Goal: Navigation & Orientation: Find specific page/section

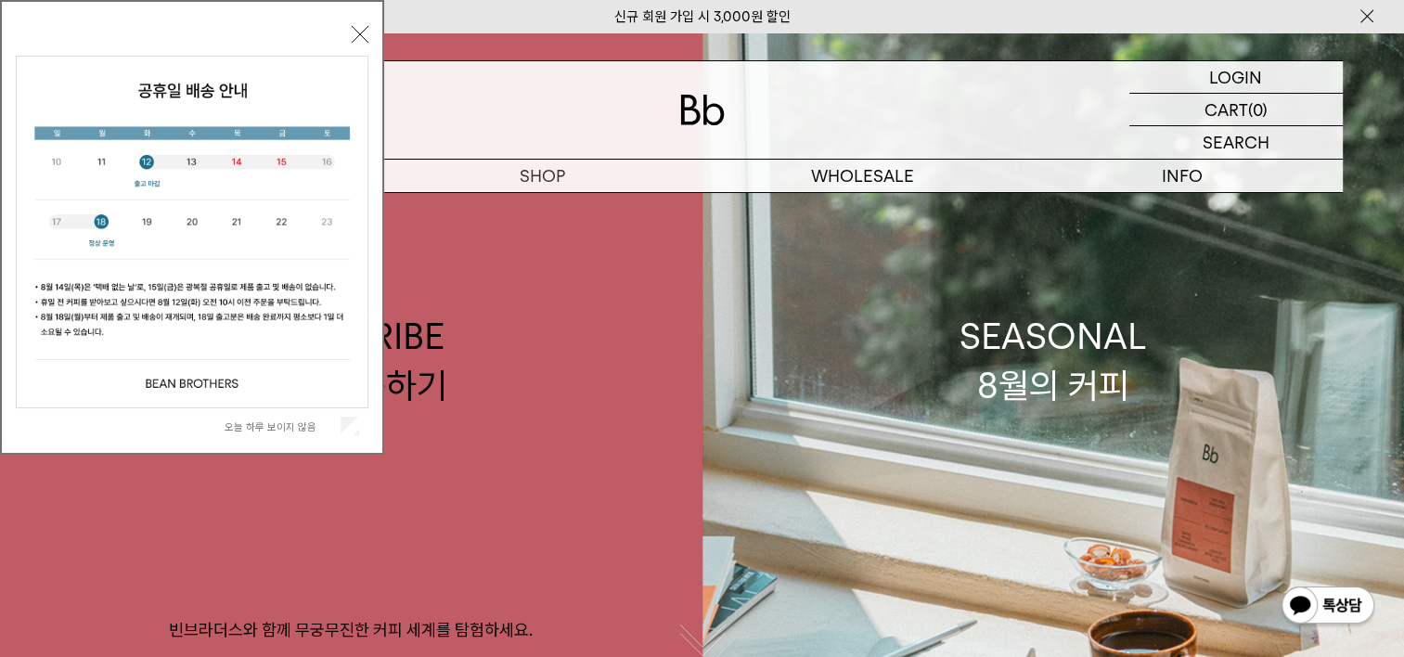
click at [355, 26] on button "닫기" at bounding box center [360, 34] width 17 height 17
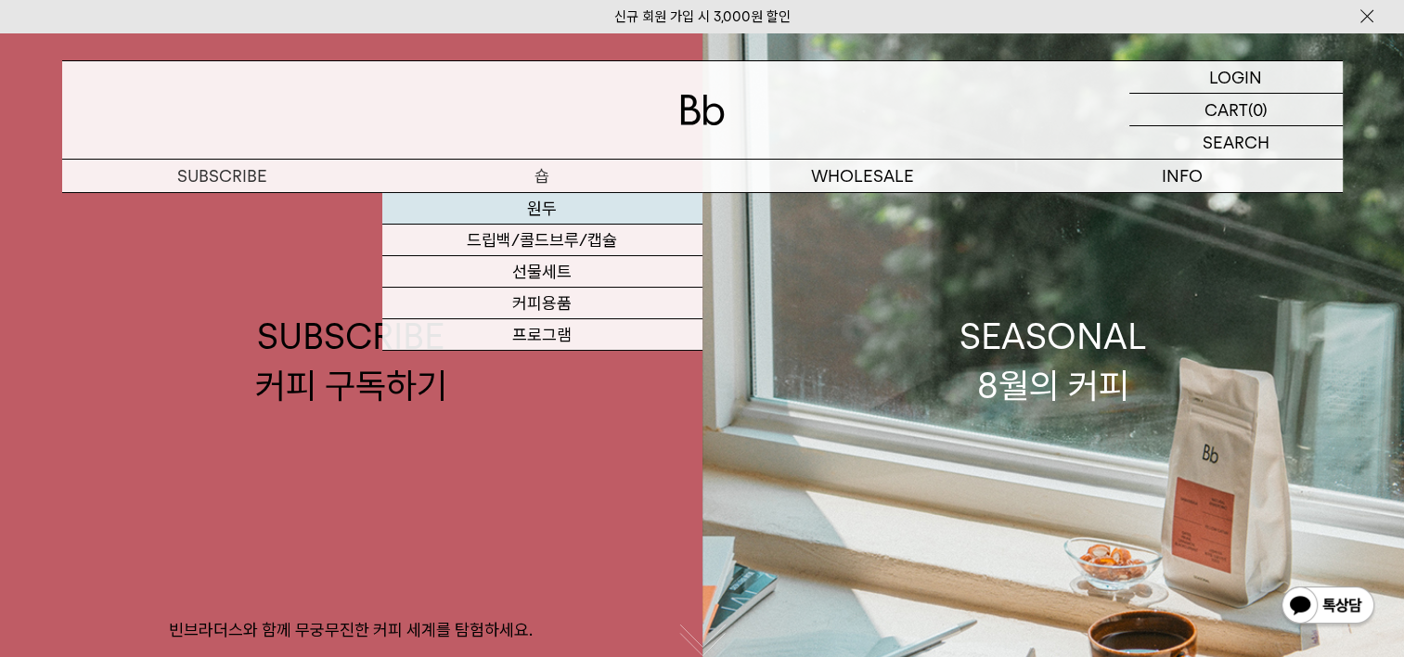
click at [548, 200] on link "원두" at bounding box center [542, 209] width 320 height 32
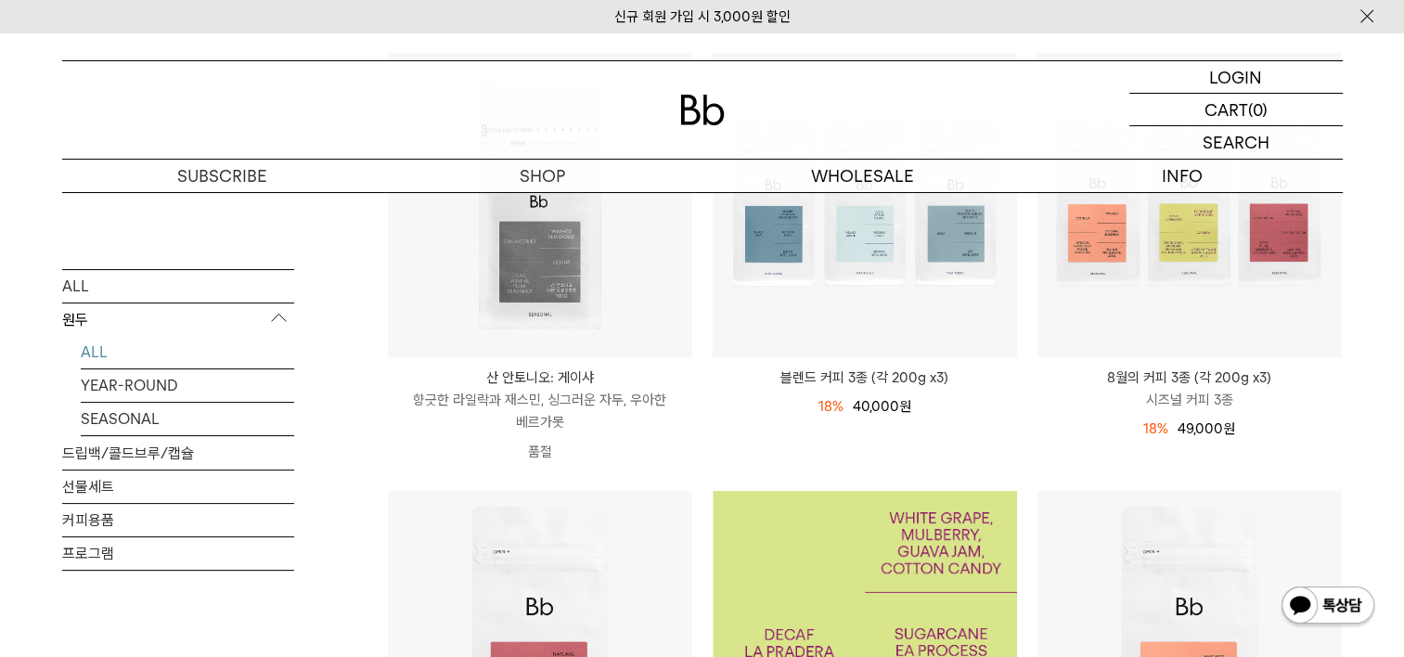
scroll to position [278, 0]
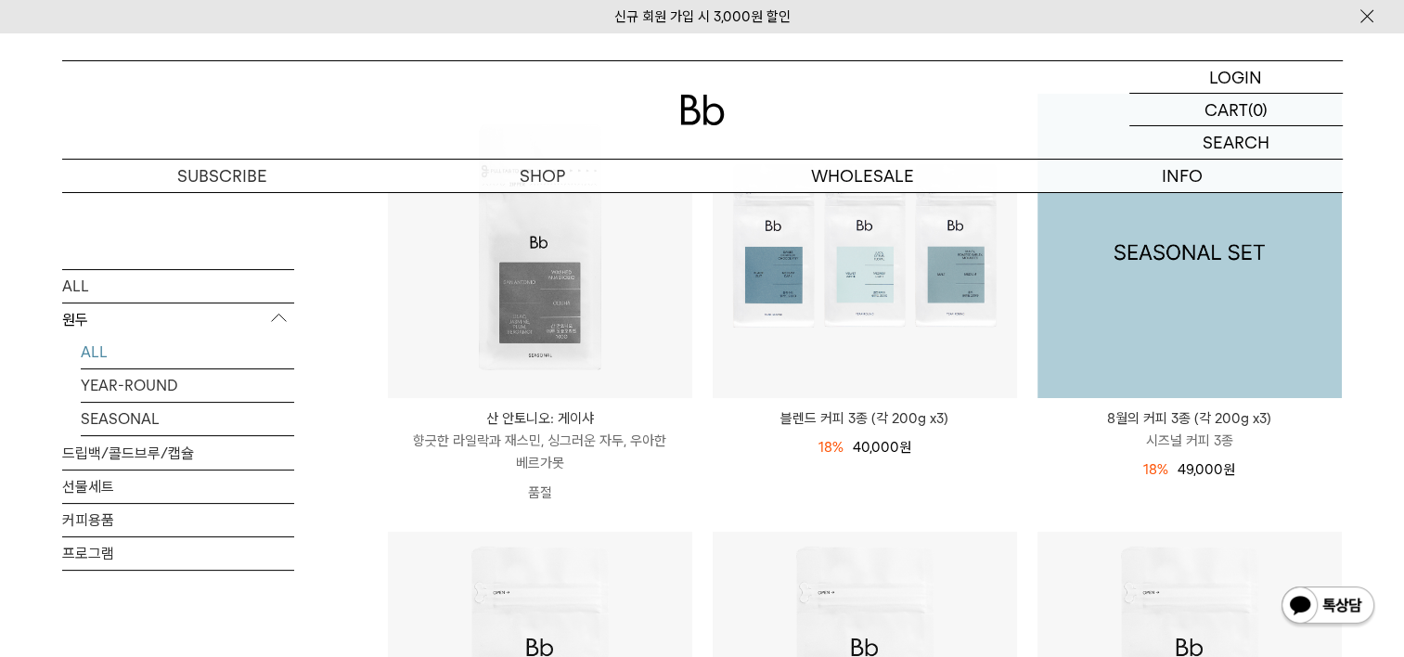
click at [1125, 294] on img at bounding box center [1190, 246] width 304 height 304
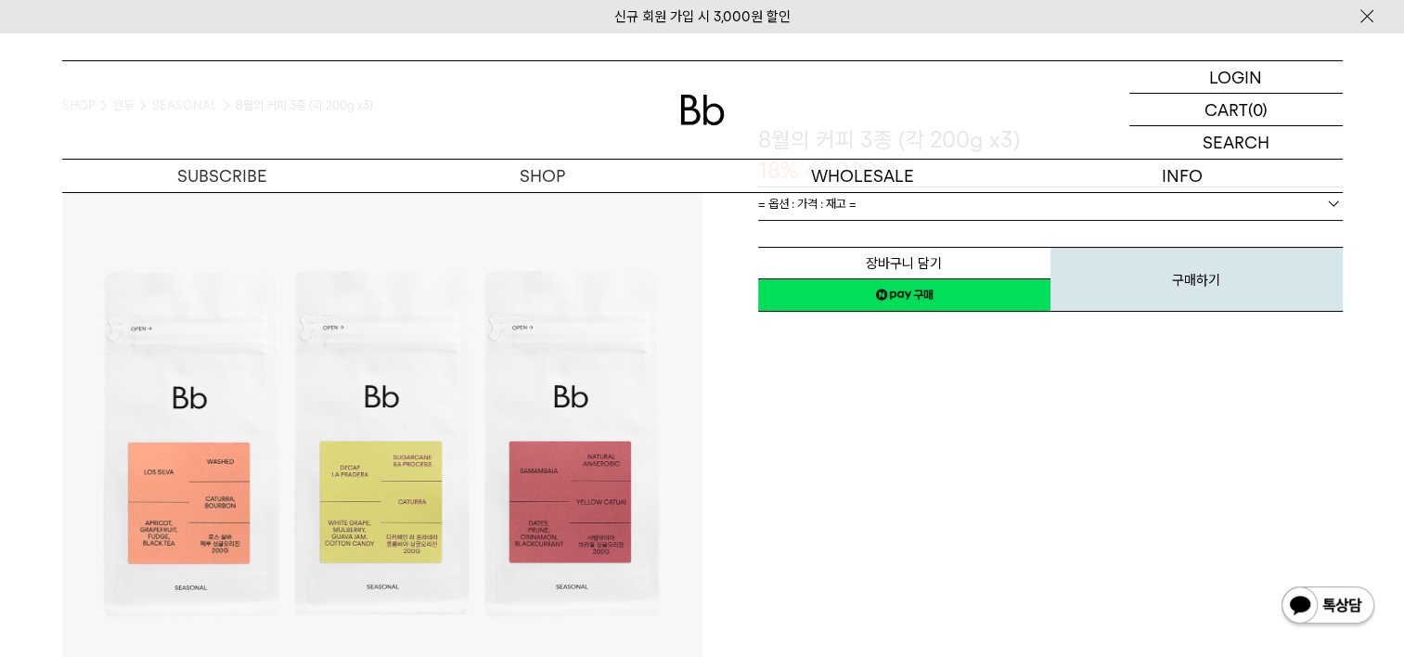
scroll to position [186, 0]
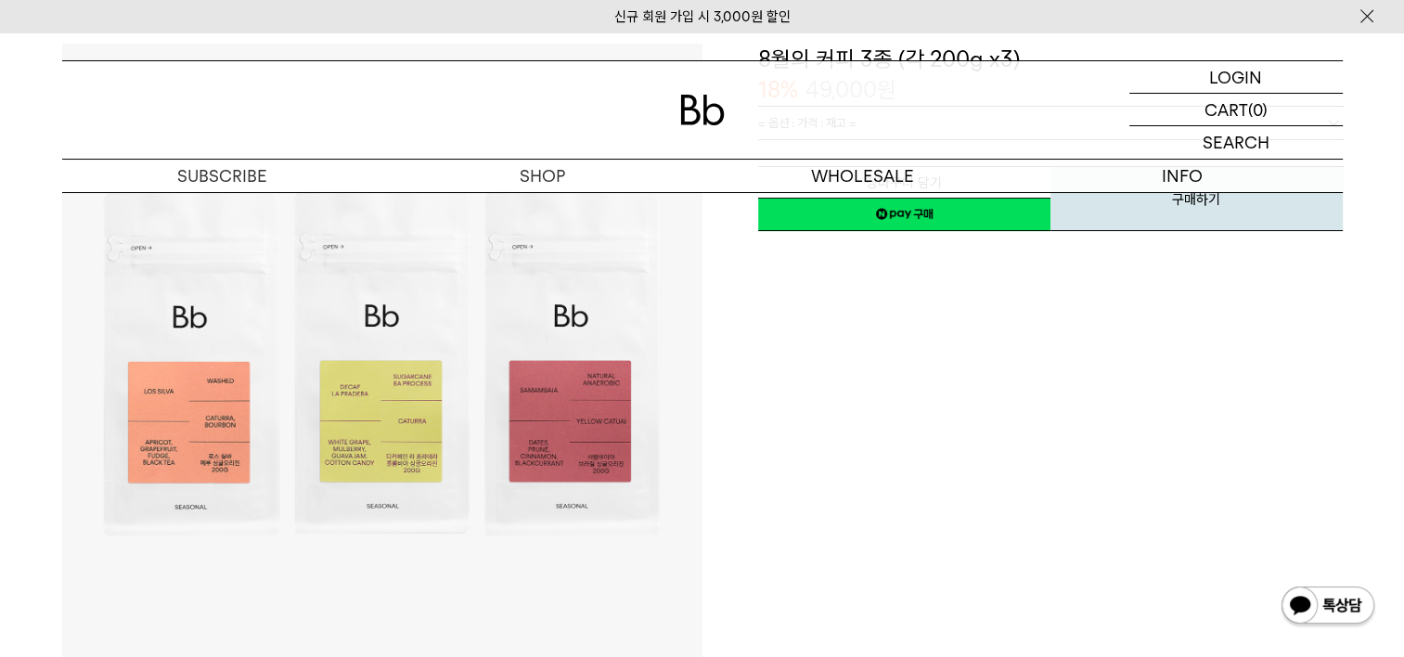
click at [187, 419] on img at bounding box center [382, 364] width 640 height 640
click at [382, 405] on img at bounding box center [382, 364] width 640 height 640
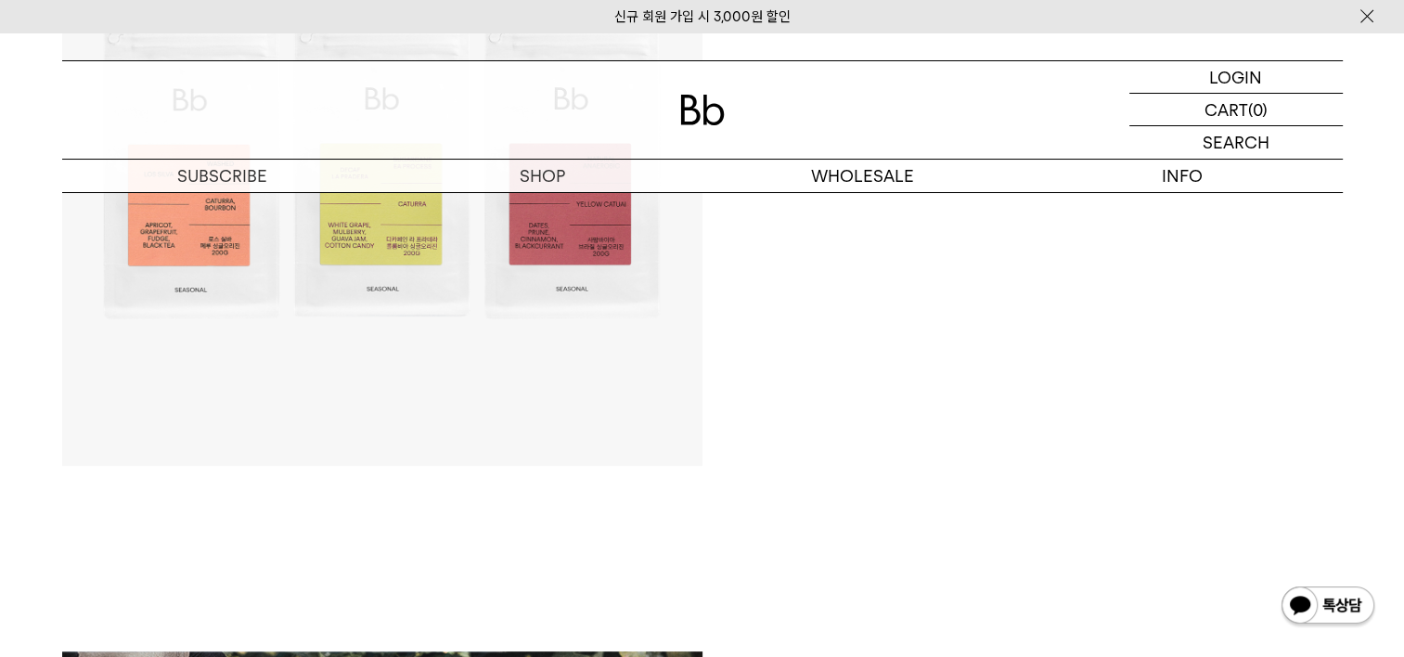
scroll to position [371, 0]
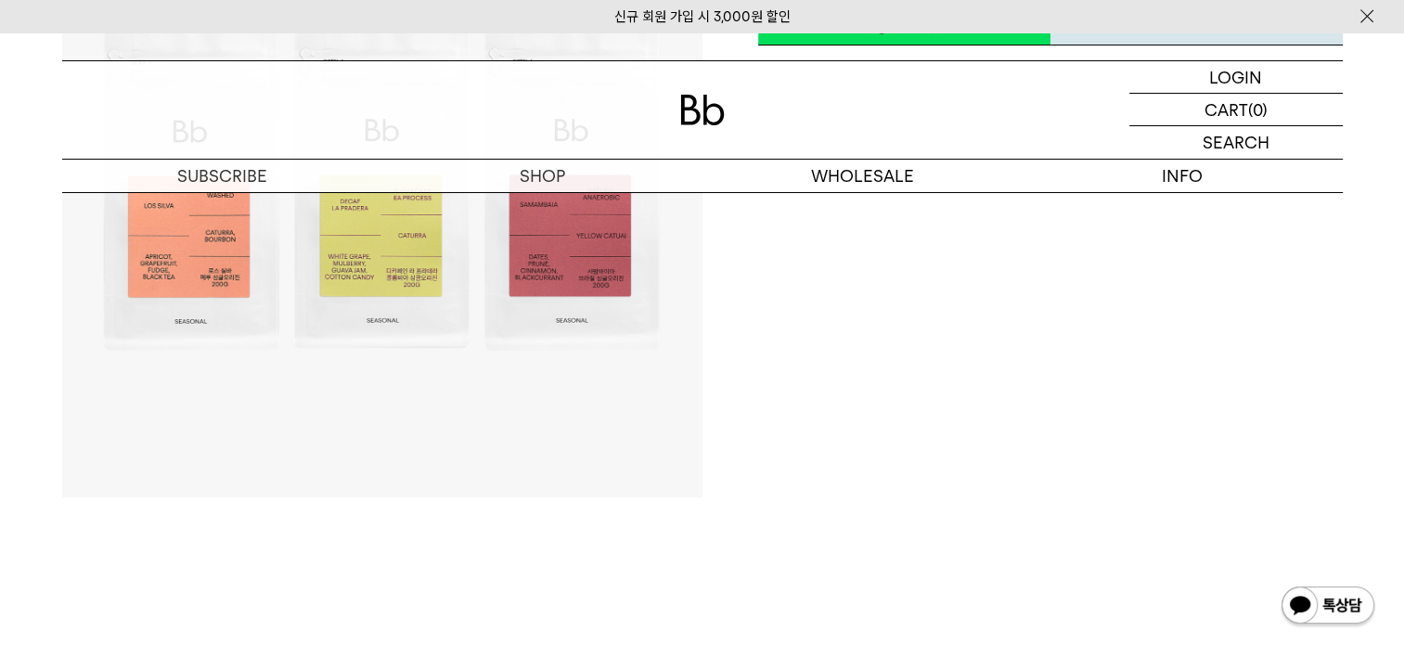
click at [590, 267] on img at bounding box center [382, 178] width 640 height 640
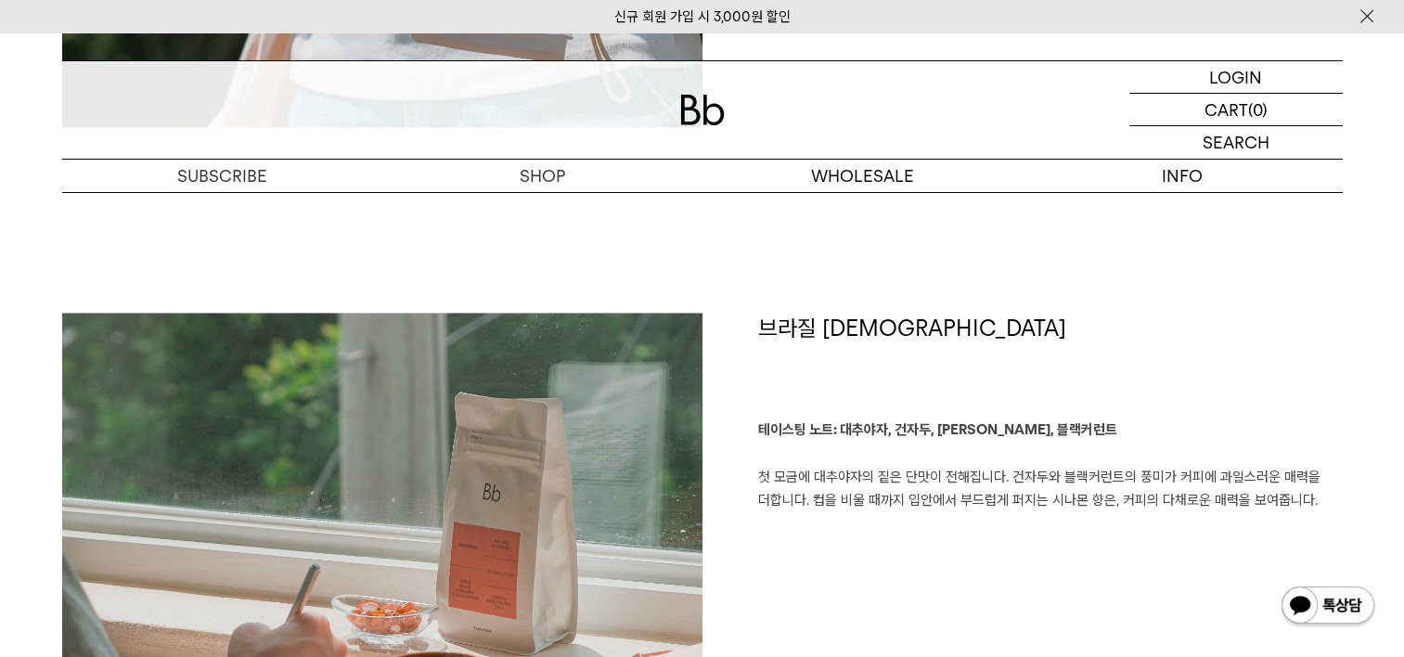
scroll to position [2598, 0]
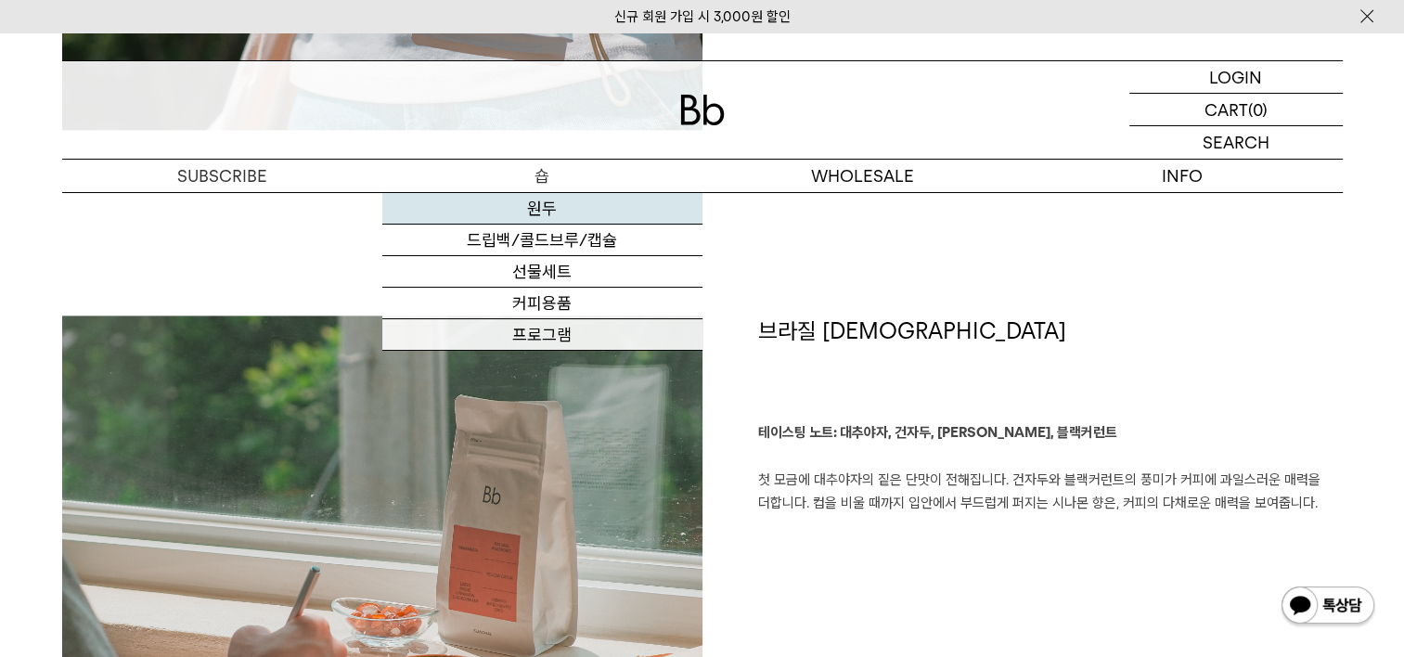
click at [523, 206] on link "원두" at bounding box center [542, 209] width 320 height 32
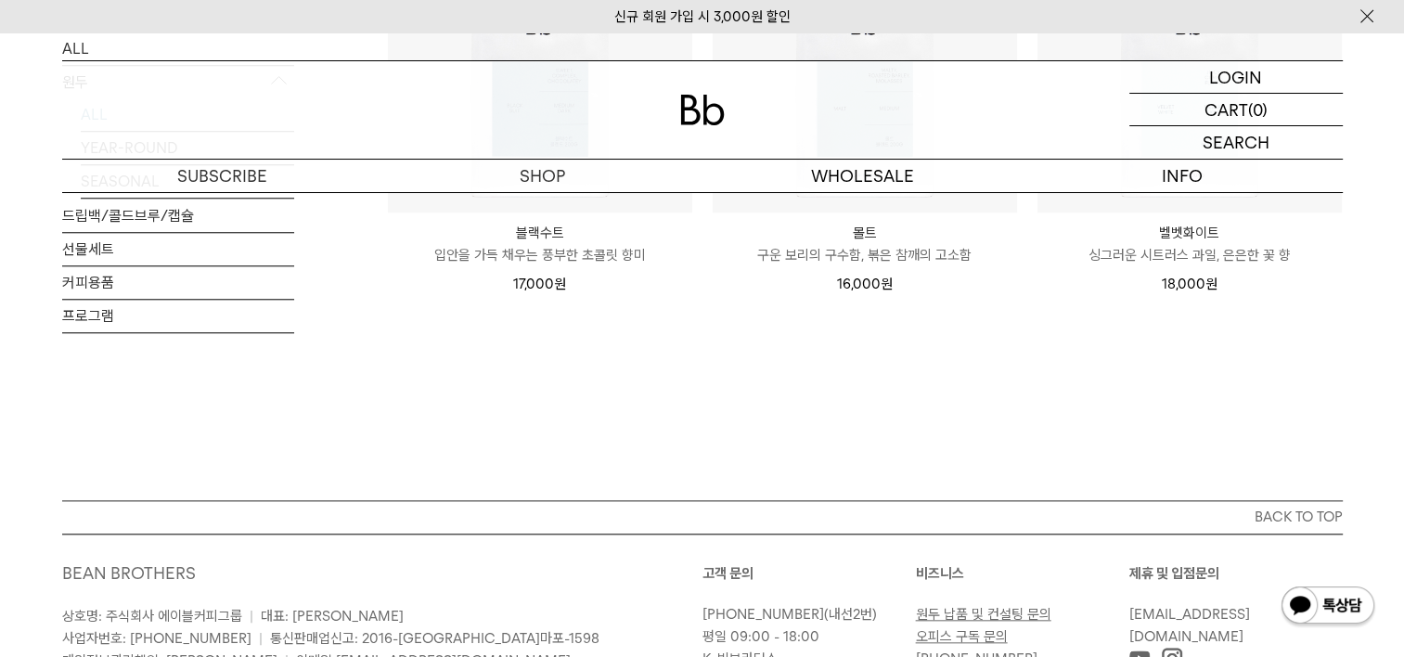
scroll to position [1356, 0]
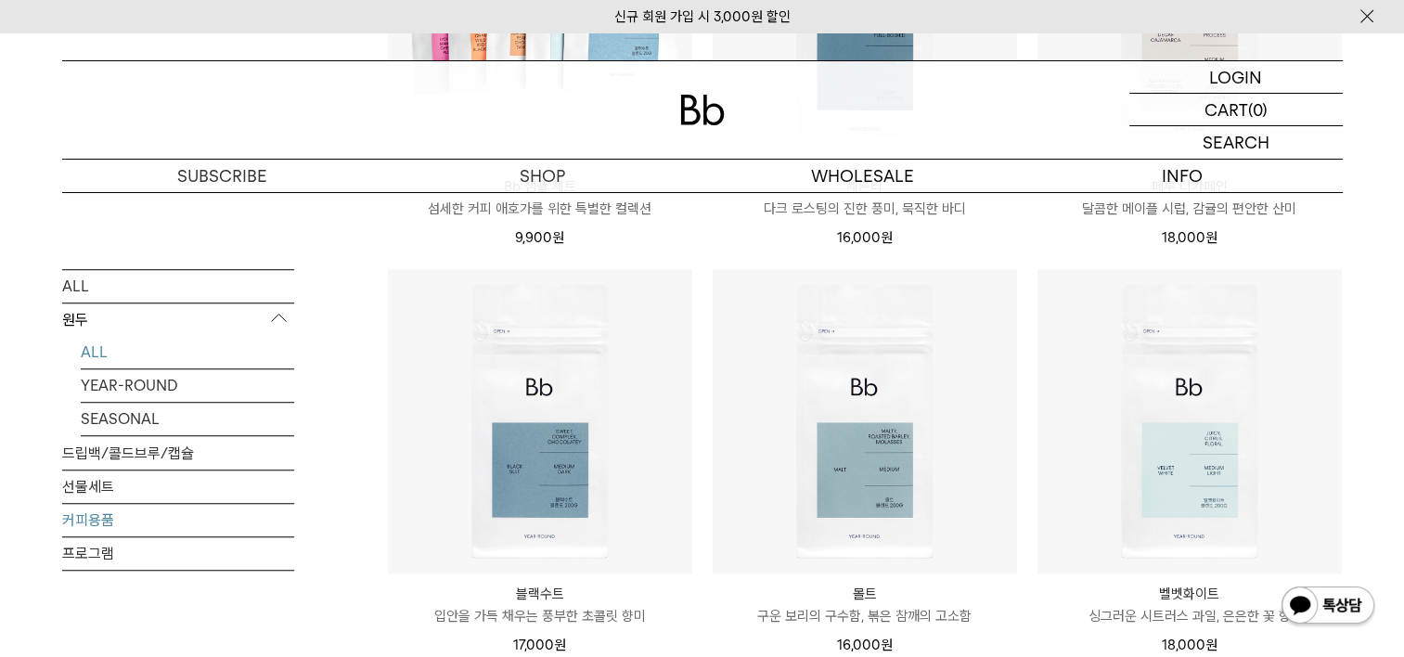
click at [90, 518] on link "커피용품" at bounding box center [178, 520] width 232 height 32
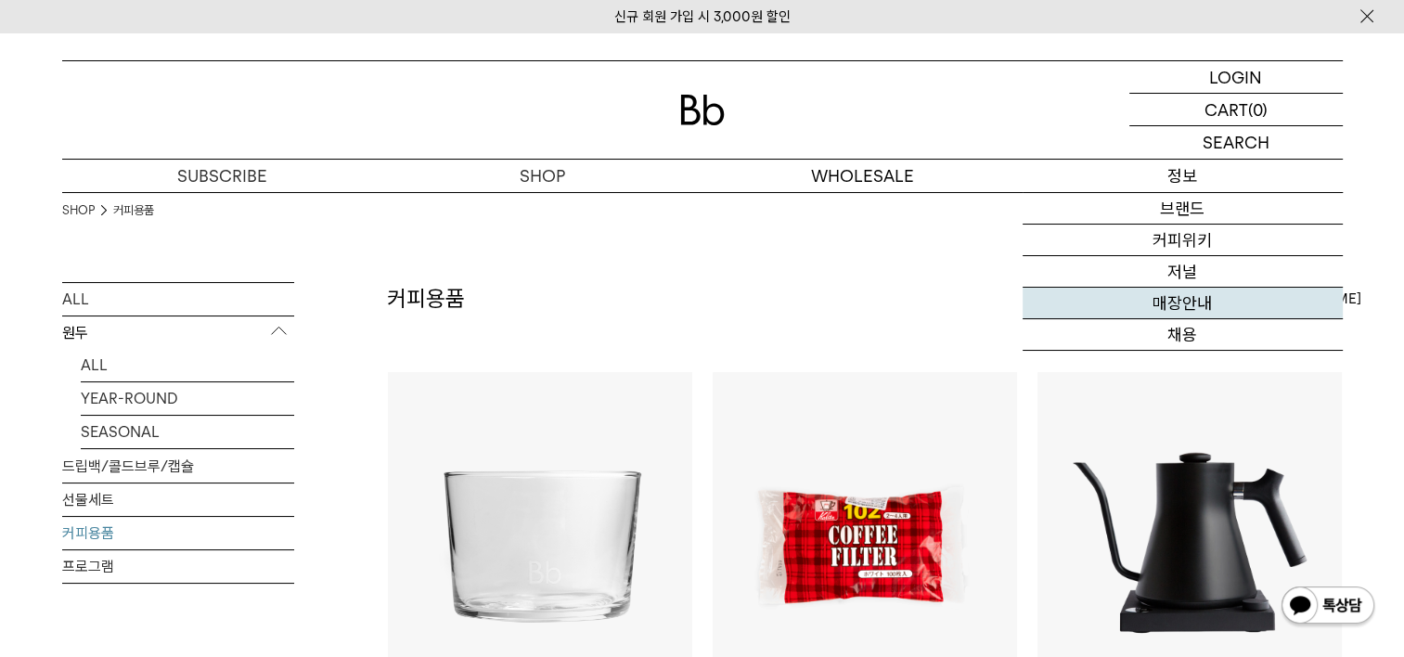
click at [1187, 303] on link "매장안내" at bounding box center [1183, 304] width 320 height 32
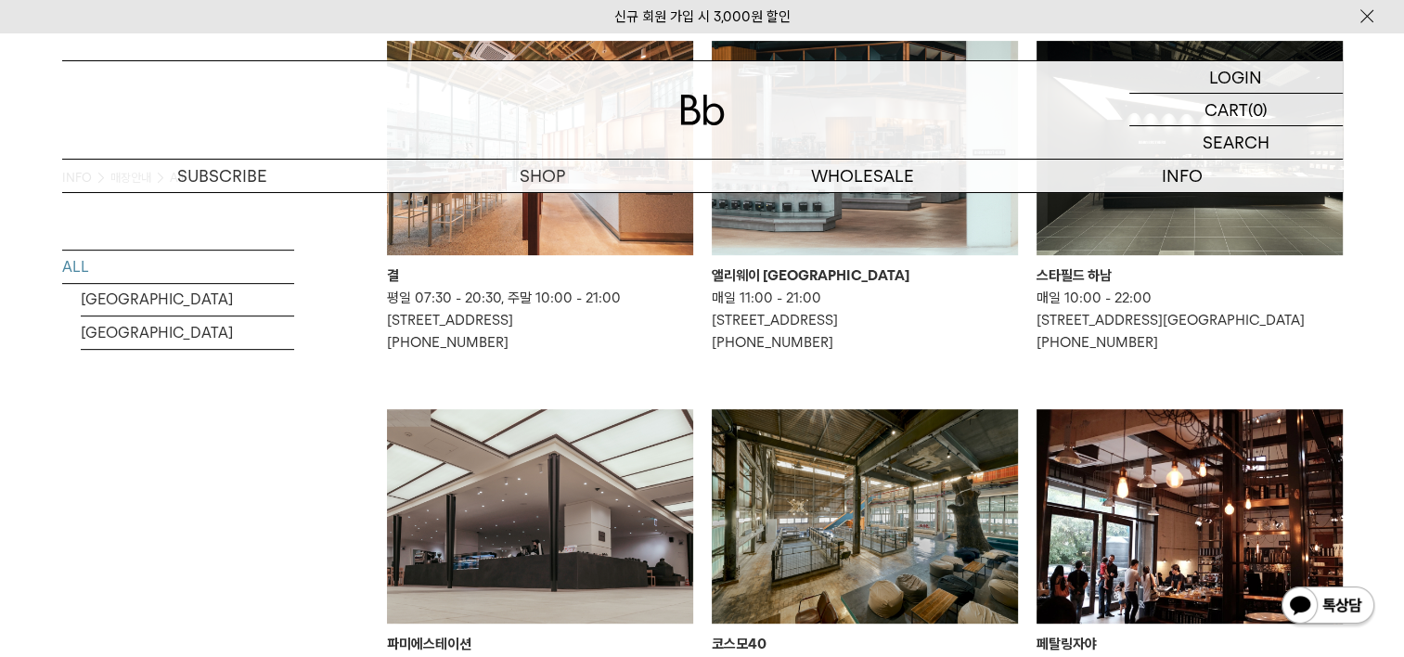
scroll to position [835, 0]
